Goal: Check status: Check status

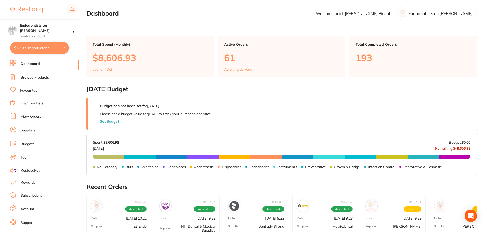
click at [32, 116] on link "View Orders" at bounding box center [31, 116] width 21 height 5
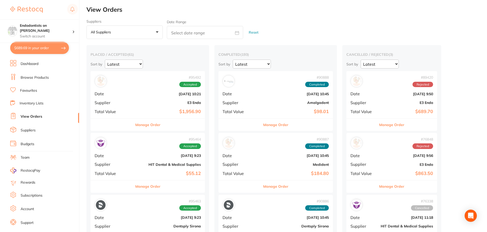
click at [135, 87] on div "# 95492 Accepted" at bounding box center [148, 81] width 106 height 12
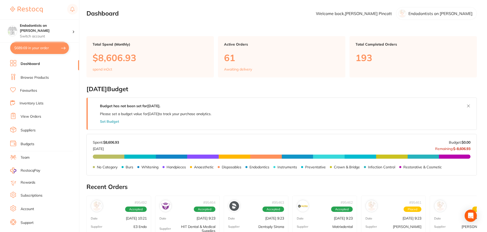
click at [33, 117] on link "View Orders" at bounding box center [31, 116] width 21 height 5
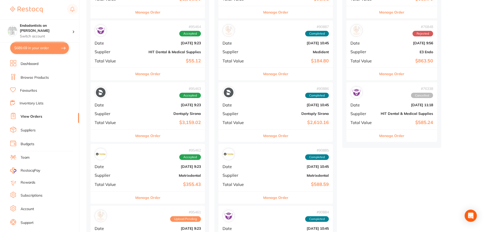
scroll to position [127, 0]
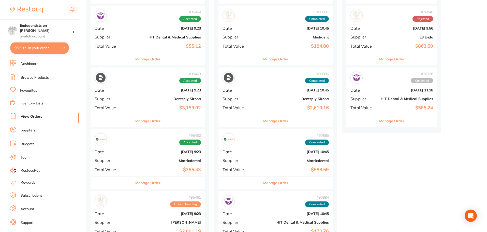
click at [261, 151] on b "[DATE] 10:45" at bounding box center [295, 152] width 68 height 4
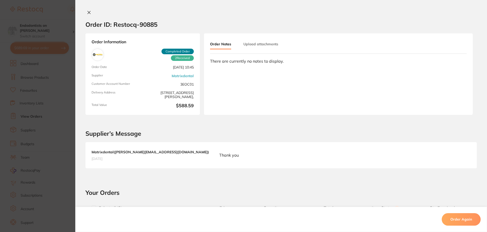
drag, startPoint x: 87, startPoint y: 12, endPoint x: 113, endPoint y: 34, distance: 34.5
click at [88, 12] on icon at bounding box center [89, 12] width 4 height 4
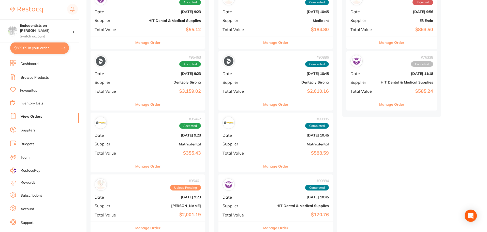
scroll to position [153, 0]
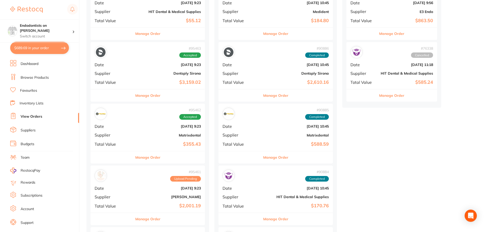
click at [134, 125] on b "[DATE] 9:23" at bounding box center [167, 126] width 68 height 4
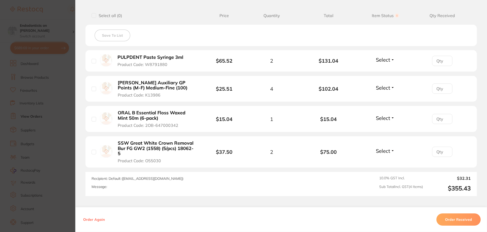
scroll to position [204, 0]
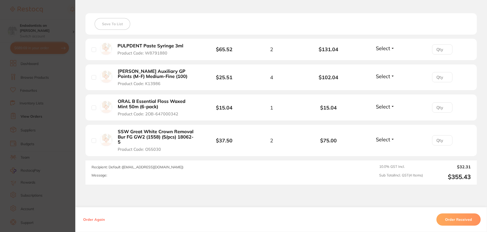
click at [461, 221] on button "Order Received" at bounding box center [459, 219] width 44 height 12
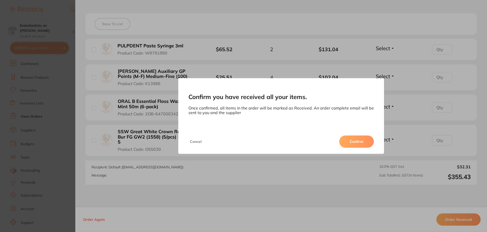
click at [357, 141] on button "Confirm" at bounding box center [356, 141] width 35 height 12
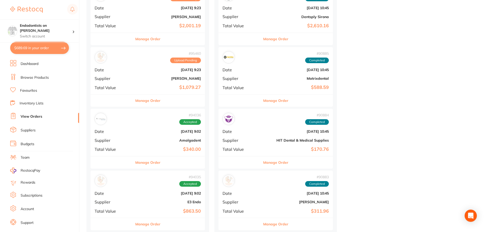
scroll to position [280, 0]
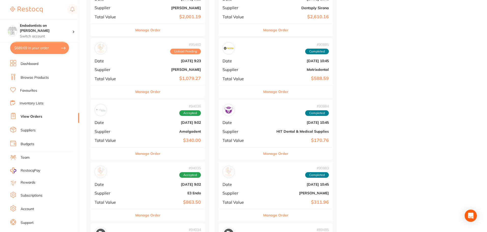
click at [261, 62] on b "[DATE] 10:45" at bounding box center [295, 61] width 68 height 4
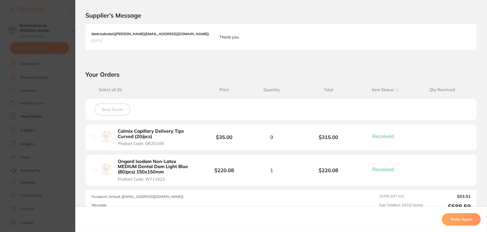
scroll to position [100, 0]
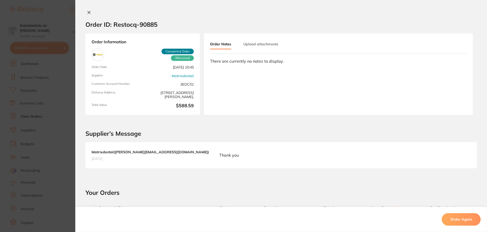
scroll to position [76, 0]
click at [87, 12] on icon at bounding box center [89, 12] width 4 height 4
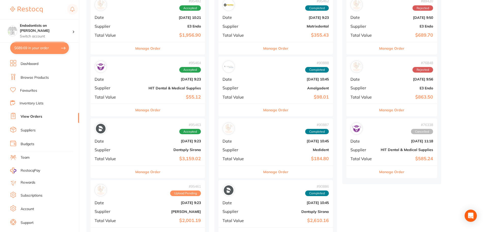
click at [144, 146] on div "# 95463 Accepted Date [DATE] 9:23 Supplier Dentsply Sirona Total Value $3,159.02" at bounding box center [148, 141] width 115 height 47
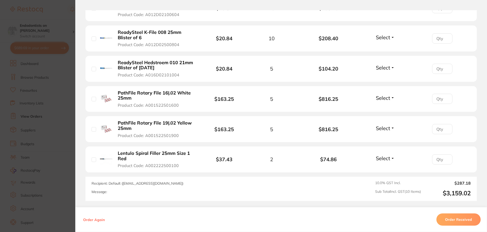
scroll to position [305, 0]
click at [445, 219] on button "Order Received" at bounding box center [459, 219] width 44 height 12
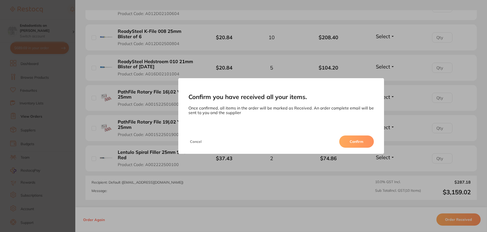
click at [357, 143] on button "Confirm" at bounding box center [356, 141] width 35 height 12
